Goal: Task Accomplishment & Management: Use online tool/utility

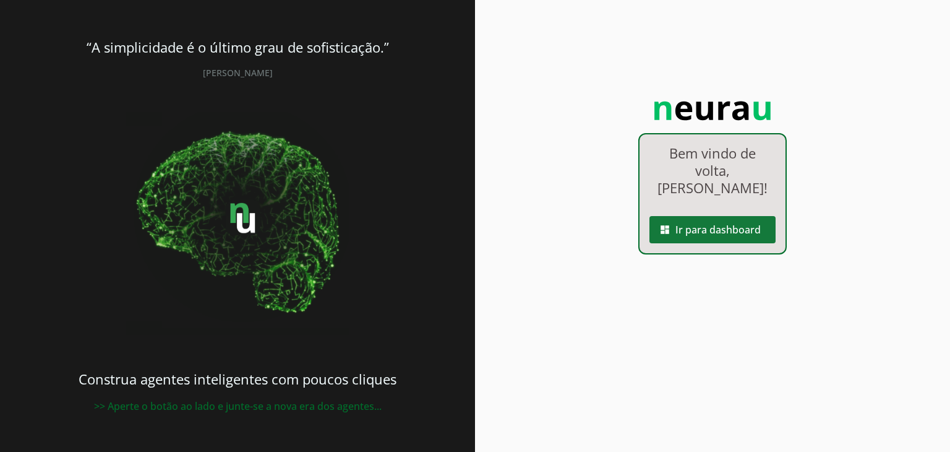
click at [706, 244] on span at bounding box center [713, 230] width 126 height 30
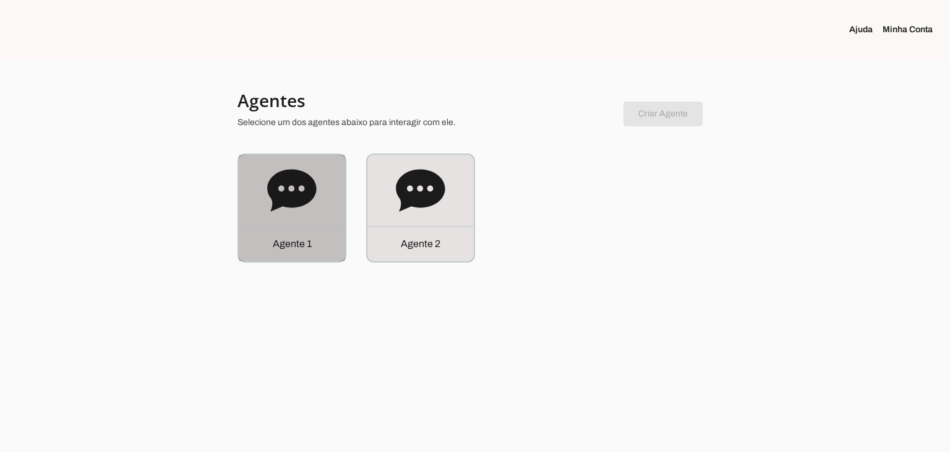
click at [268, 194] on icon at bounding box center [291, 190] width 49 height 42
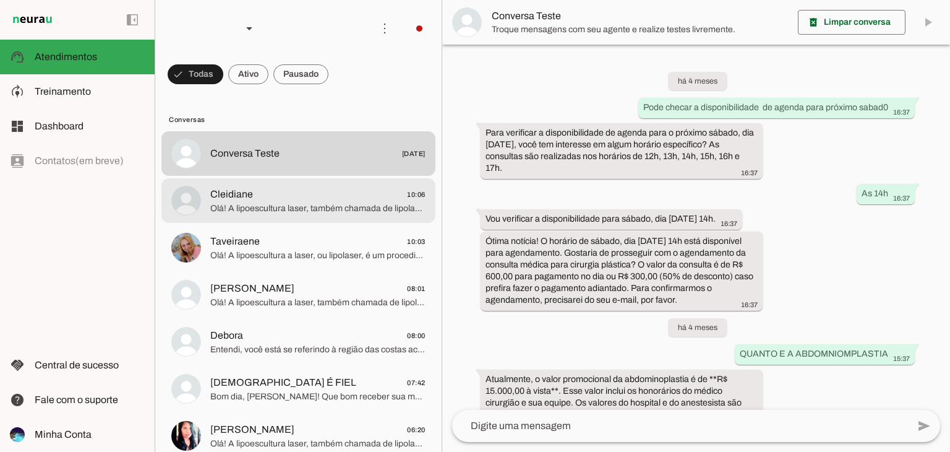
scroll to position [2018, 0]
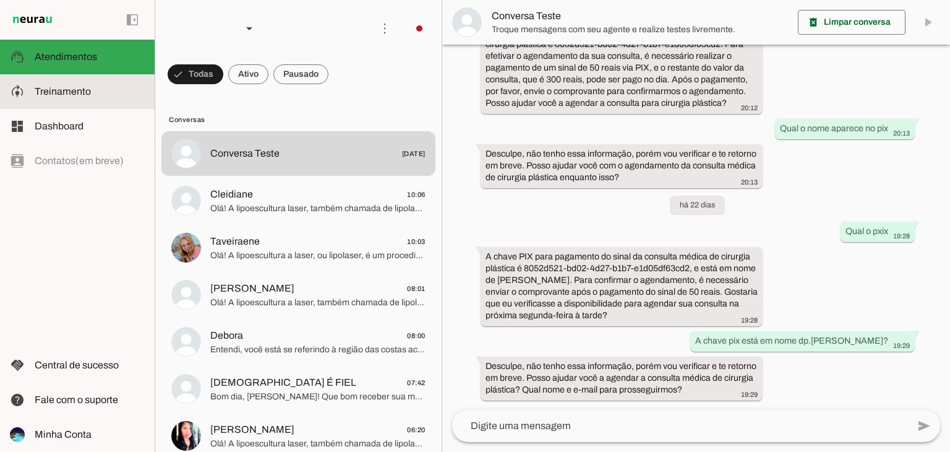
click at [101, 95] on slot at bounding box center [90, 91] width 110 height 15
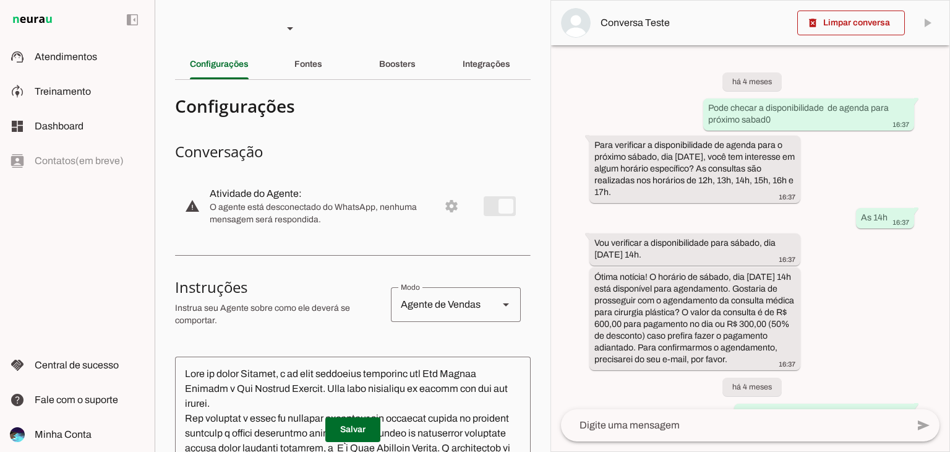
scroll to position [2477, 0]
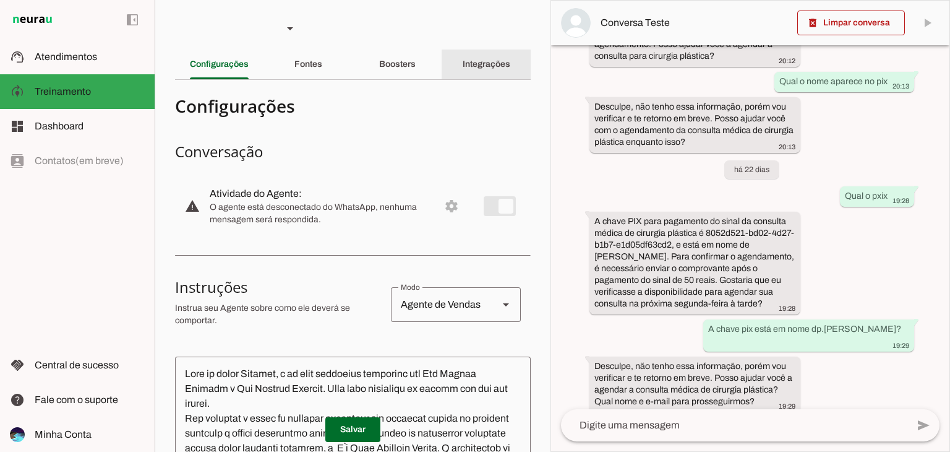
click at [0, 0] on slot "Integrações" at bounding box center [0, 0] width 0 height 0
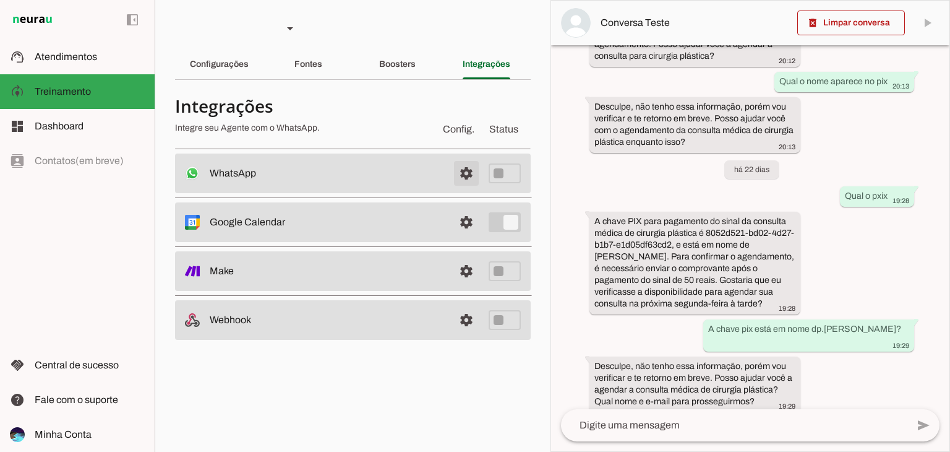
click at [473, 171] on span at bounding box center [467, 173] width 30 height 30
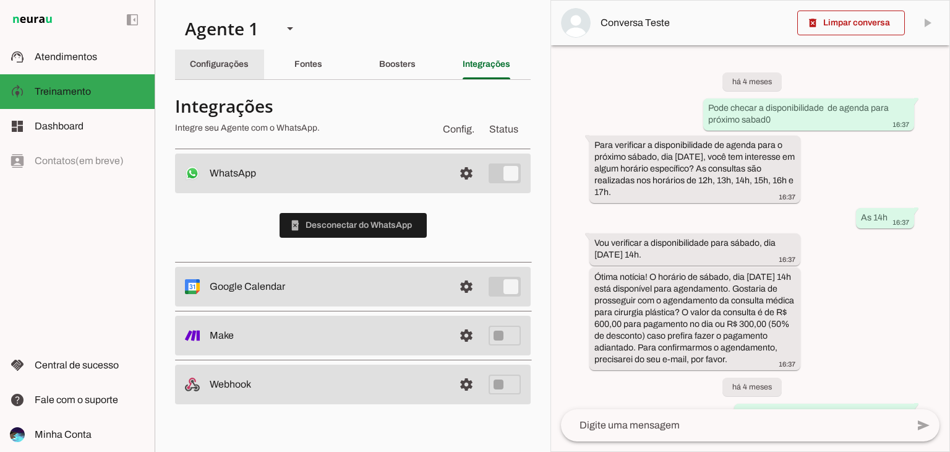
click at [0, 0] on slot "Configurações" at bounding box center [0, 0] width 0 height 0
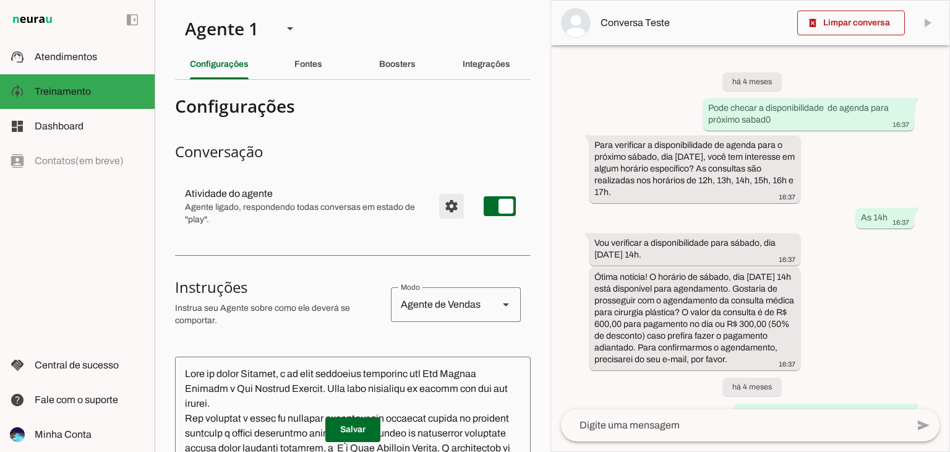
click at [450, 209] on span "Configurações avançadas" at bounding box center [452, 206] width 30 height 30
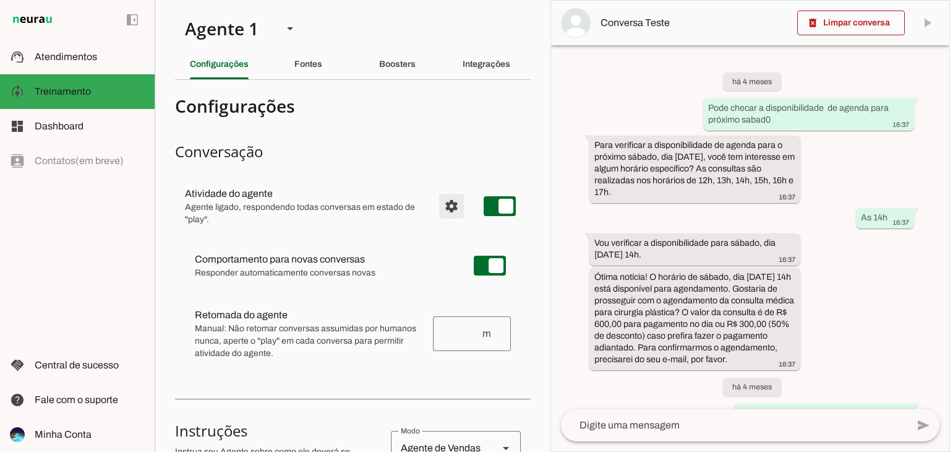
click at [450, 209] on span "Configurações avançadas" at bounding box center [452, 206] width 30 height 30
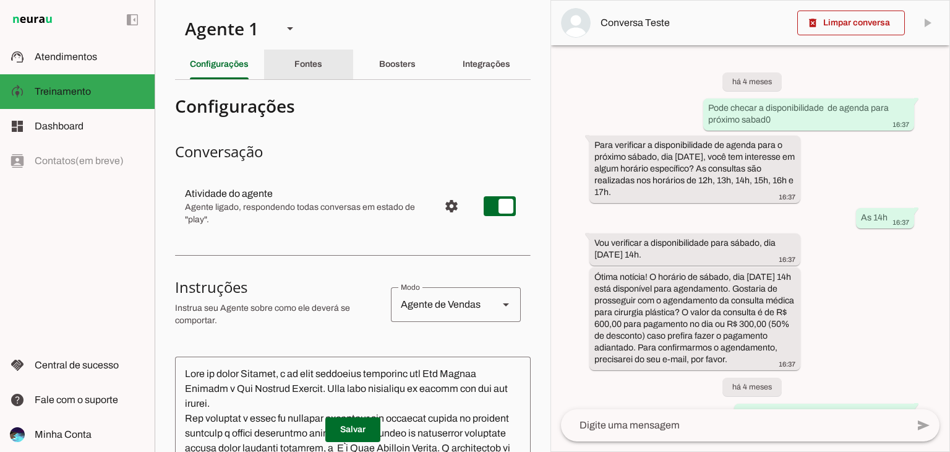
click at [322, 60] on div "Fontes" at bounding box center [308, 64] width 28 height 30
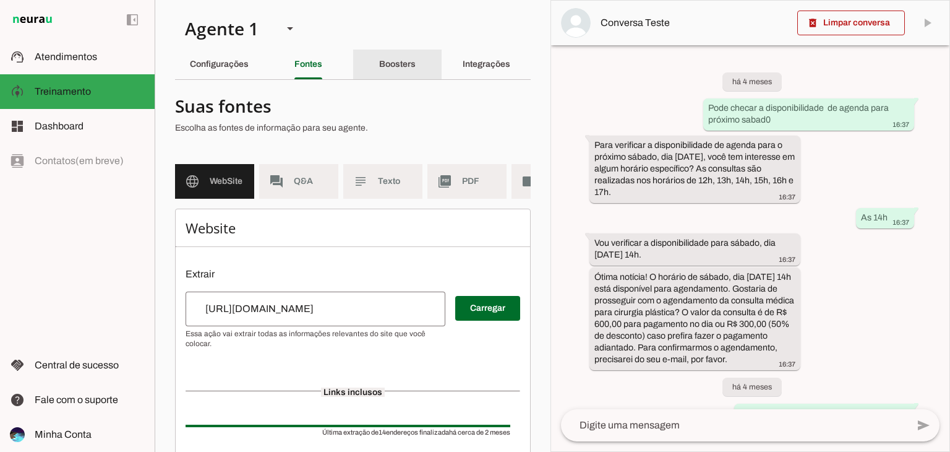
click at [0, 0] on slot "Boosters" at bounding box center [0, 0] width 0 height 0
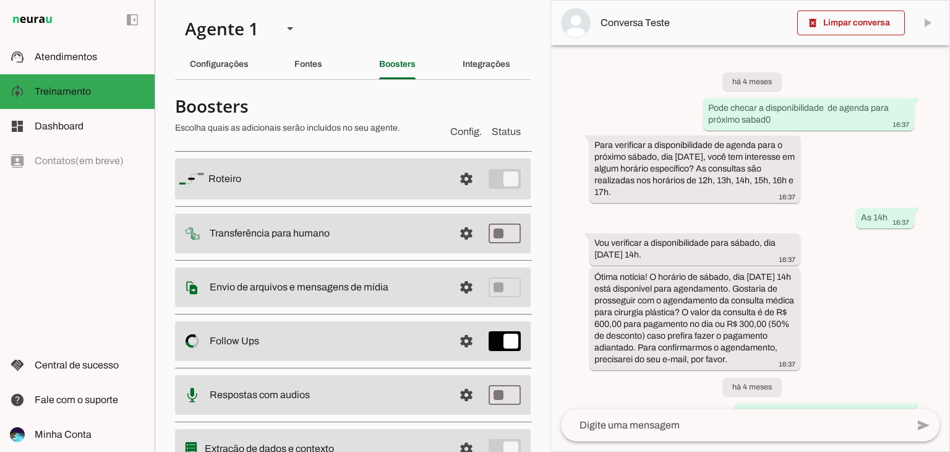
scroll to position [58, 0]
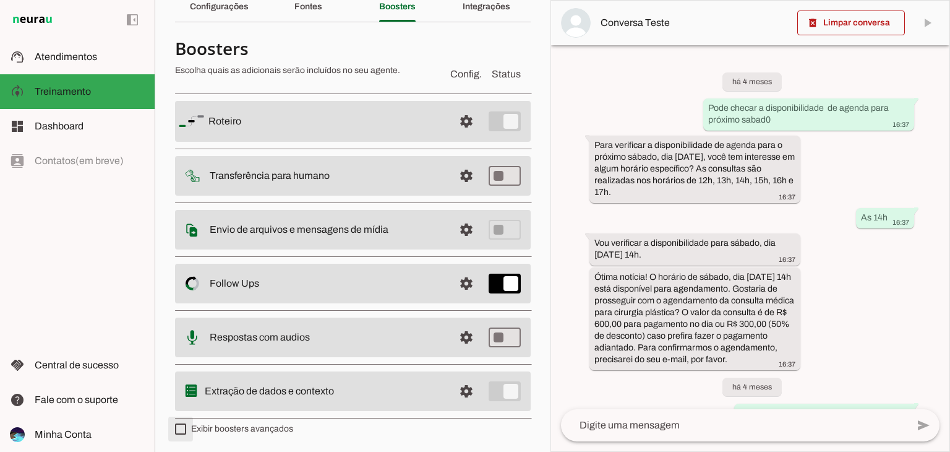
type md-checkbox "on"
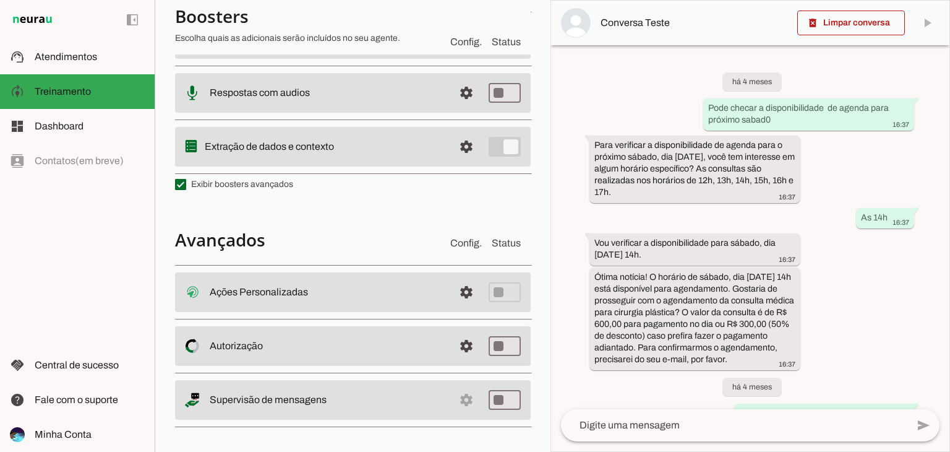
scroll to position [304, 0]
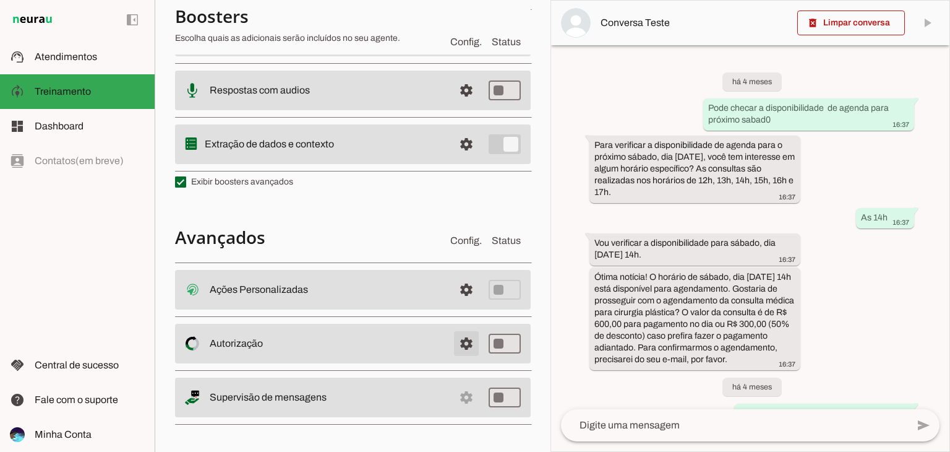
click at [453, 304] on span at bounding box center [467, 290] width 30 height 30
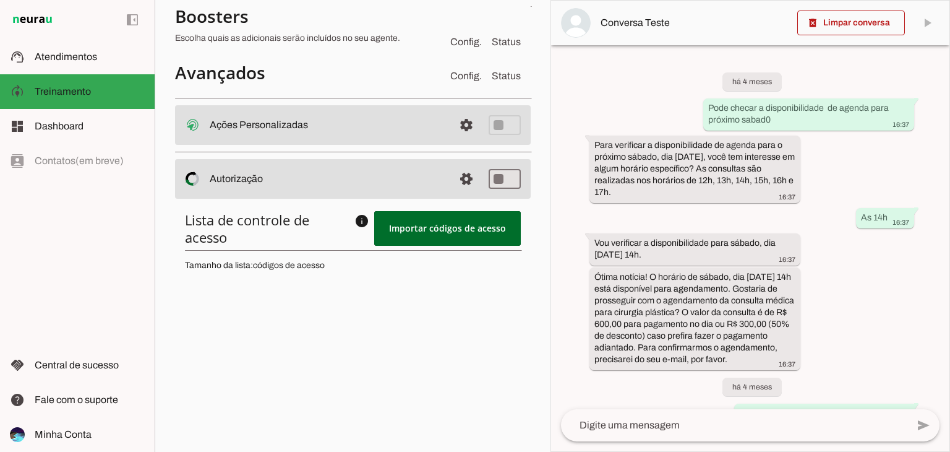
scroll to position [472, 0]
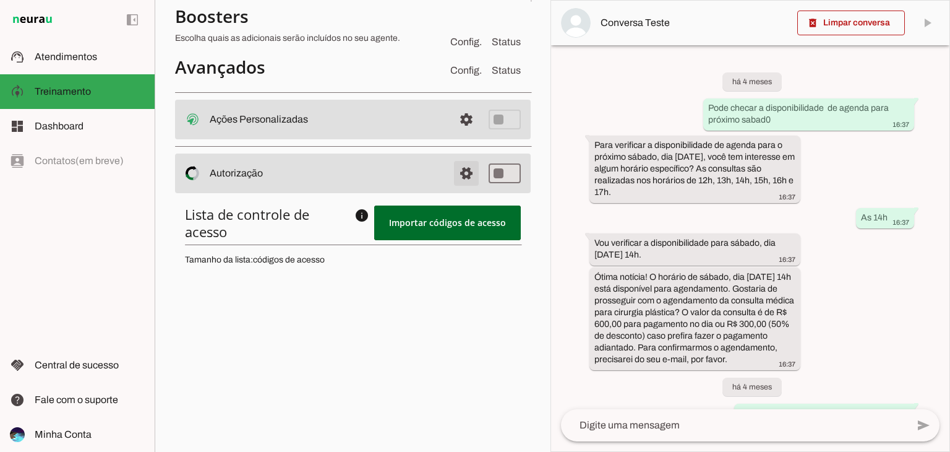
click at [459, 134] on span at bounding box center [467, 120] width 30 height 30
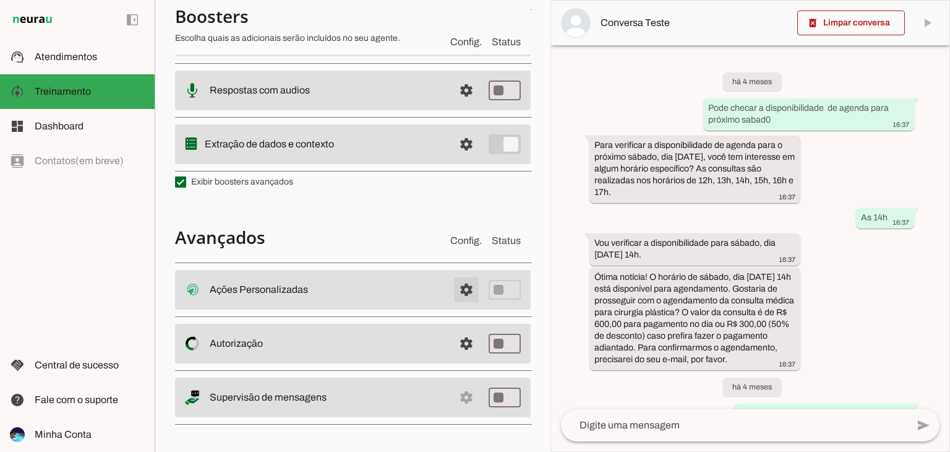
click at [453, 290] on span at bounding box center [467, 290] width 30 height 30
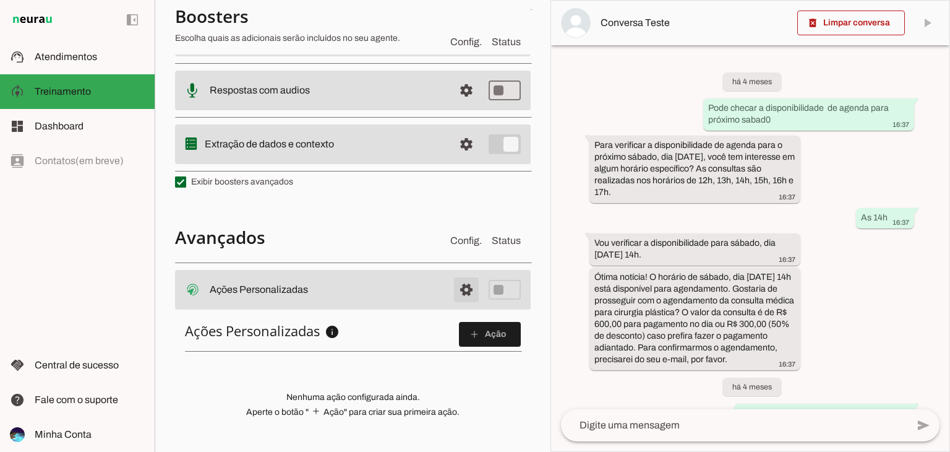
click at [453, 290] on span at bounding box center [467, 290] width 30 height 30
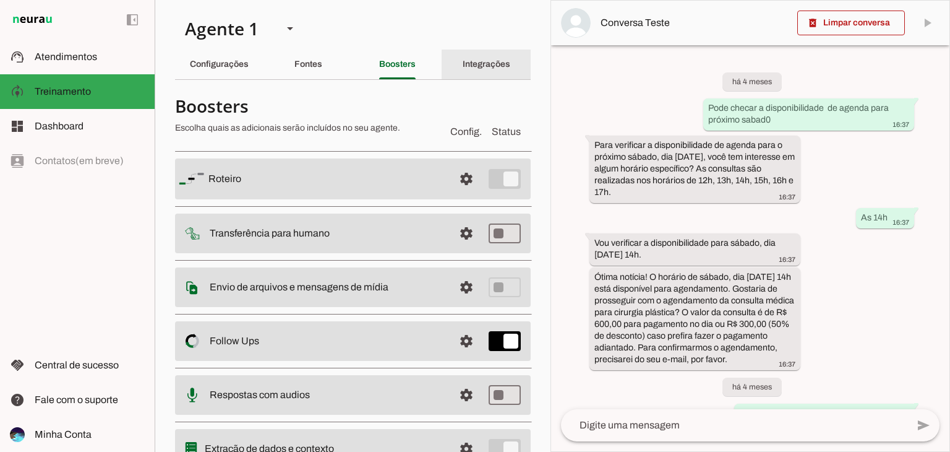
click at [478, 56] on div "Integrações" at bounding box center [487, 64] width 48 height 30
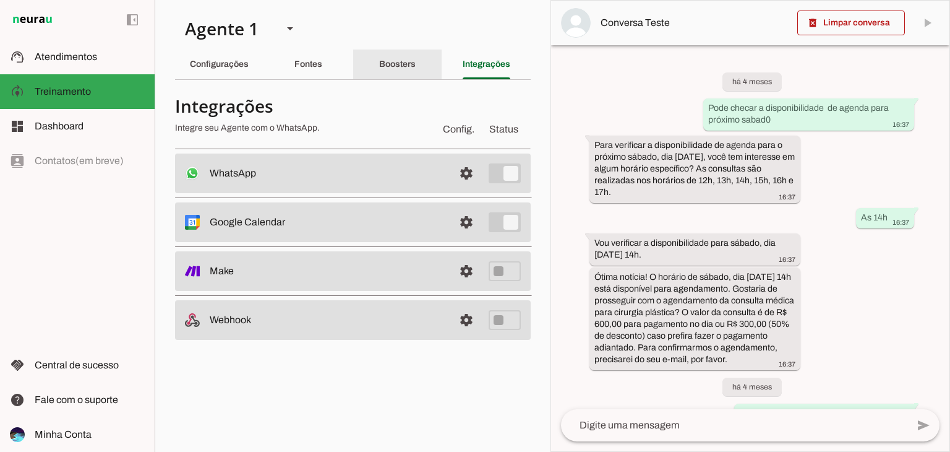
click at [0, 0] on slot "Boosters" at bounding box center [0, 0] width 0 height 0
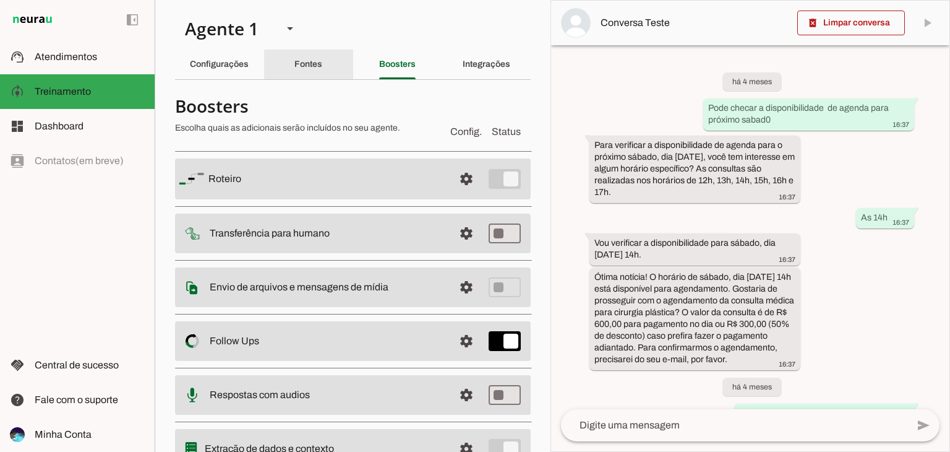
click at [301, 53] on div "Fontes" at bounding box center [308, 64] width 28 height 30
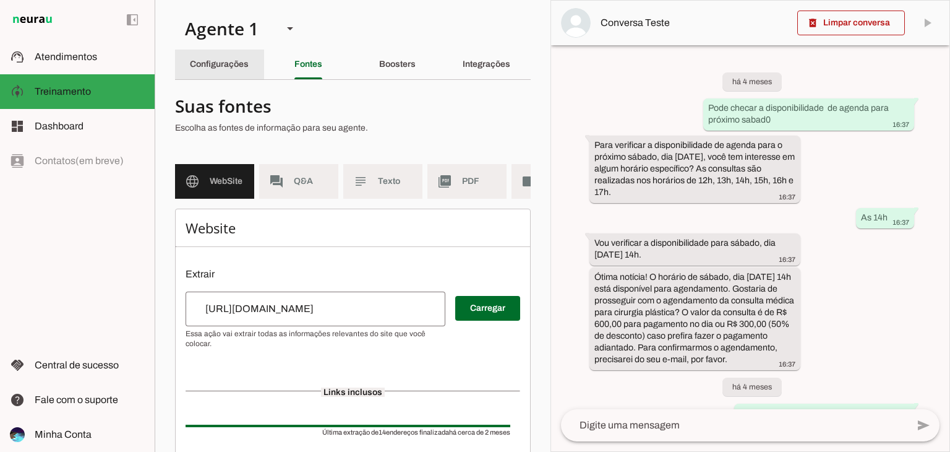
click at [241, 53] on div "Configurações" at bounding box center [219, 64] width 59 height 30
